Goal: Information Seeking & Learning: Learn about a topic

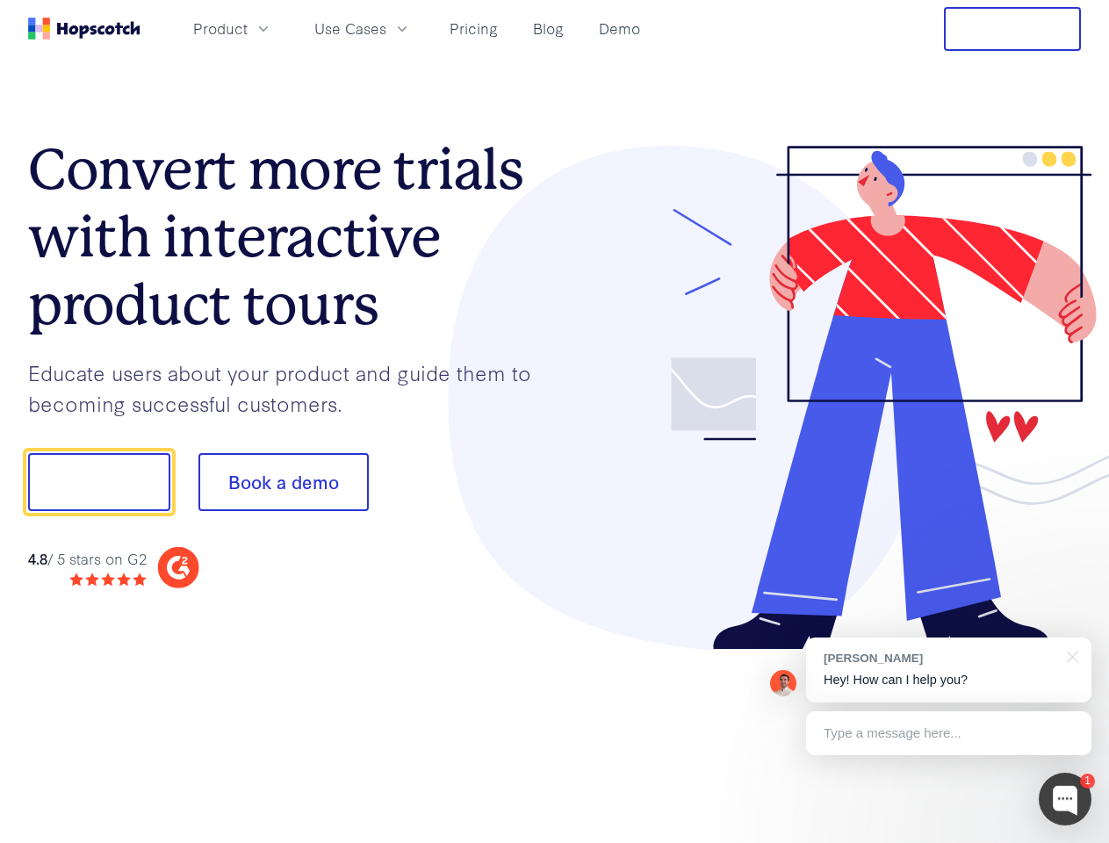
click at [555, 421] on div at bounding box center [818, 398] width 527 height 505
click at [248, 28] on span "Product" at bounding box center [220, 29] width 54 height 22
click at [386, 28] on span "Use Cases" at bounding box center [350, 29] width 72 height 22
click at [1012, 29] on button "Free Trial" at bounding box center [1012, 29] width 137 height 44
click at [98, 482] on button "Show me!" at bounding box center [99, 482] width 142 height 58
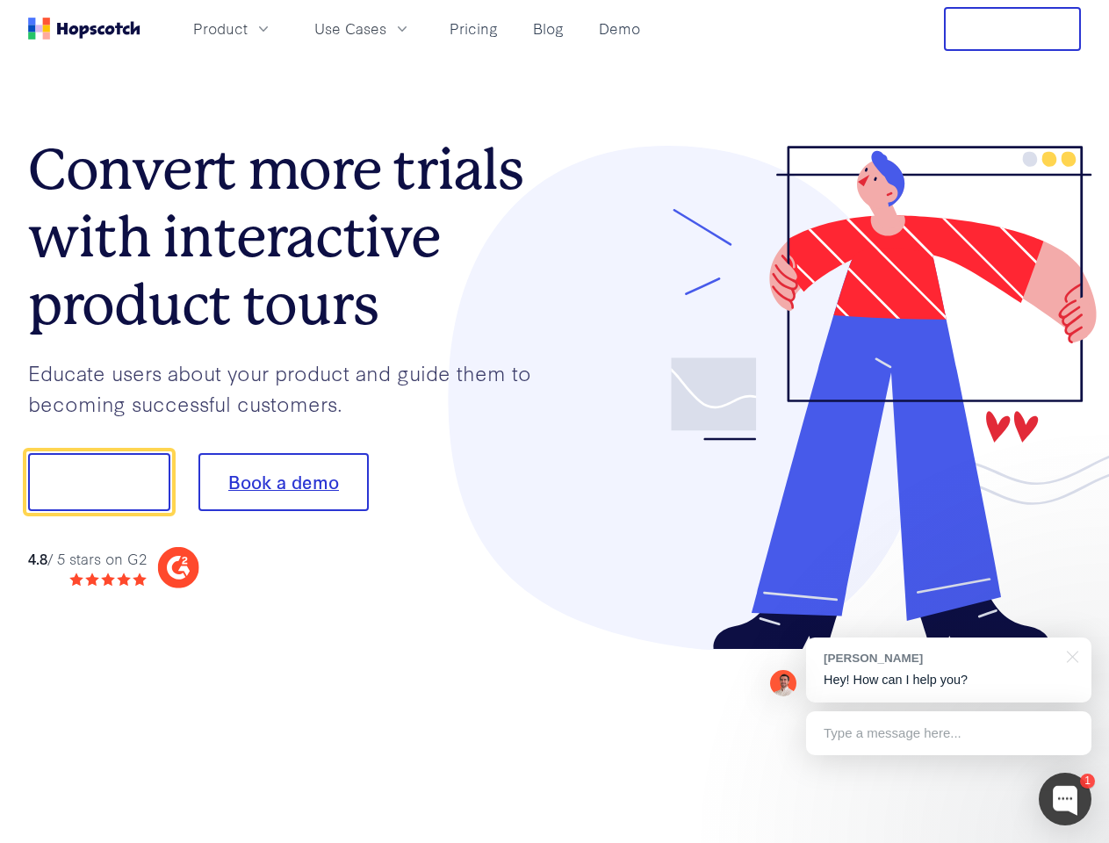
click at [283, 482] on button "Book a demo" at bounding box center [283, 482] width 170 height 58
click at [1065, 799] on div at bounding box center [1065, 799] width 53 height 53
click at [948, 670] on div "[PERSON_NAME] Hey! How can I help you?" at bounding box center [948, 669] width 285 height 65
click at [1069, 842] on div "1 [PERSON_NAME] Hey! How can I help you? Type a message here... Free live chat …" at bounding box center [554, 843] width 1109 height 0
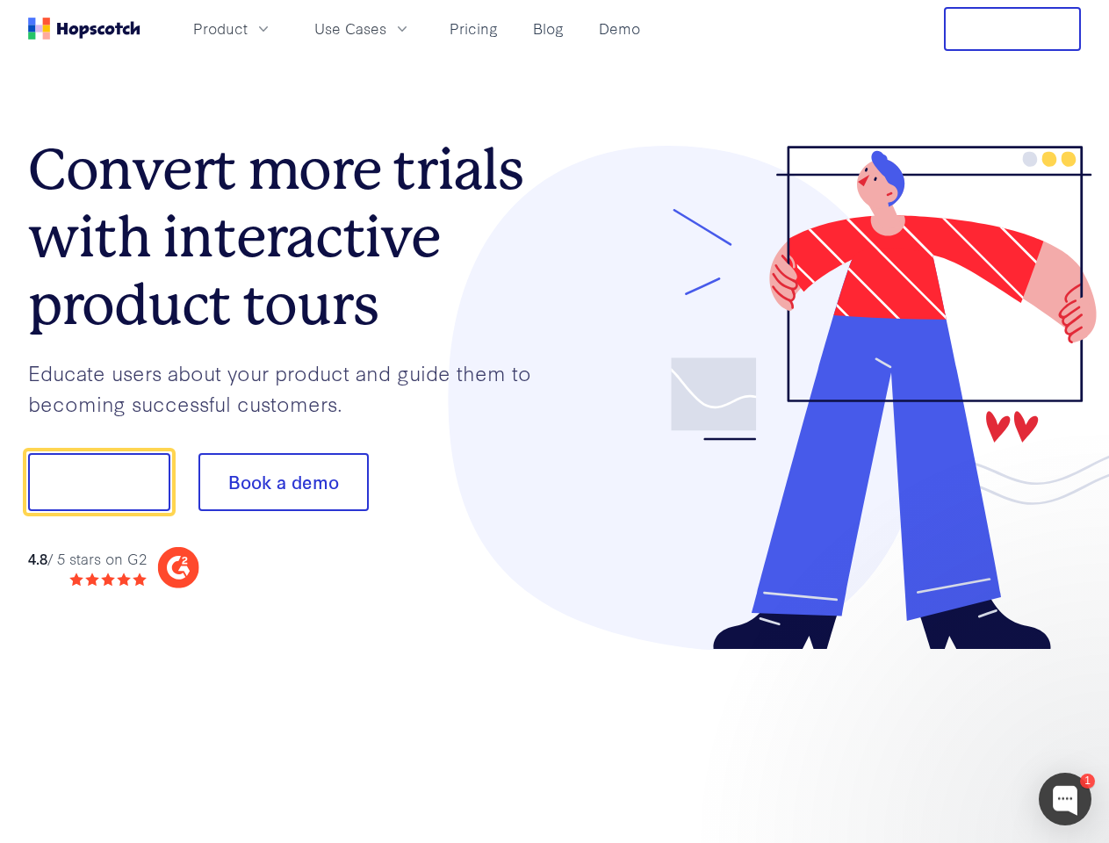
click at [948, 733] on div at bounding box center [926, 597] width 329 height 350
